Goal: Information Seeking & Learning: Learn about a topic

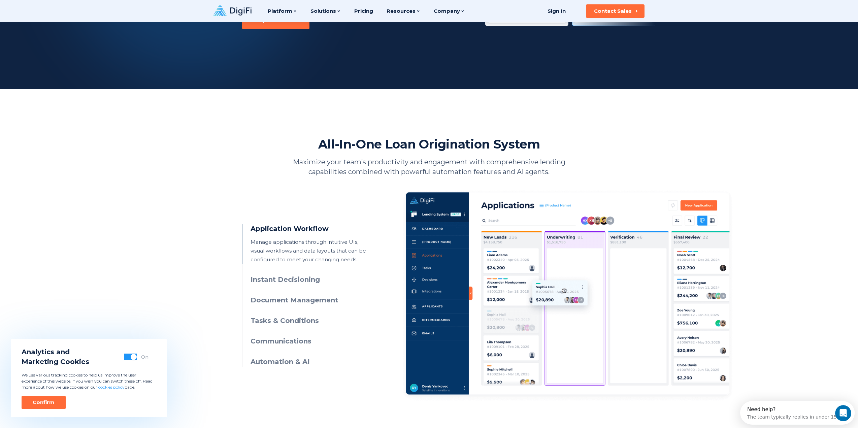
scroll to position [116, 0]
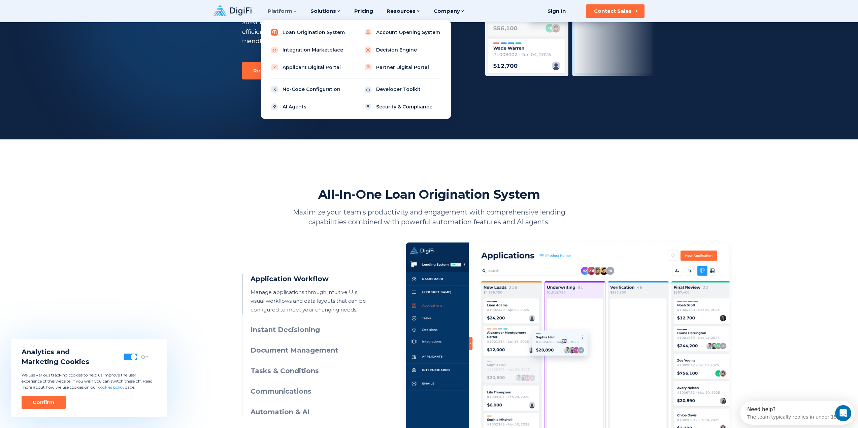
click at [309, 35] on link "Loan Origination System" at bounding box center [308, 32] width 85 height 13
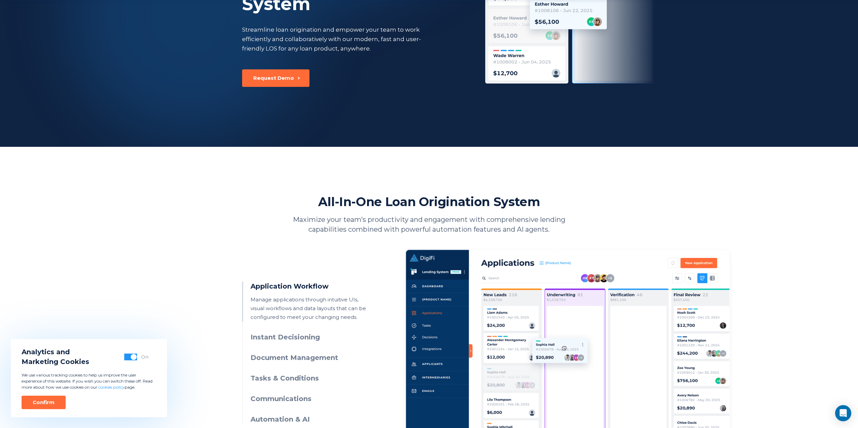
scroll to position [236, 0]
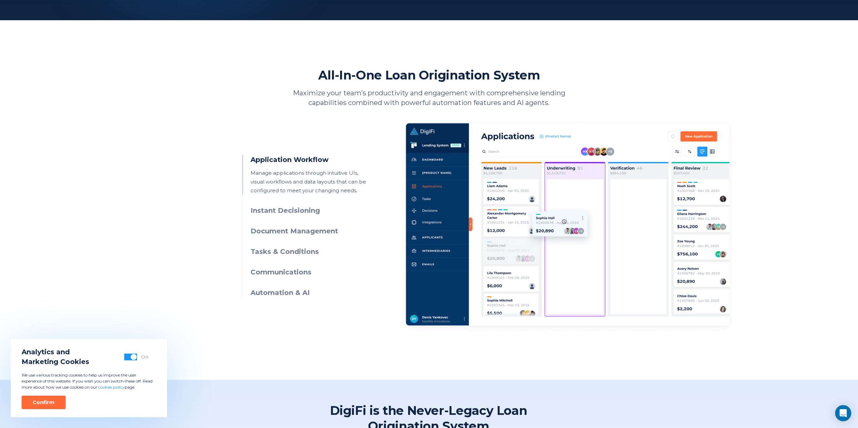
click at [285, 206] on h3 "Instant Decisioning" at bounding box center [311, 211] width 122 height 10
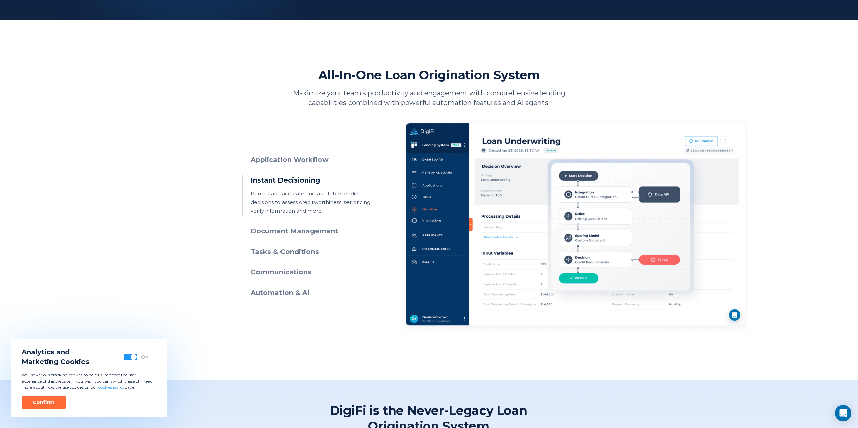
click at [304, 230] on h3 "Document Management" at bounding box center [311, 231] width 122 height 10
